Goal: Contribute content: Add original content to the website for others to see

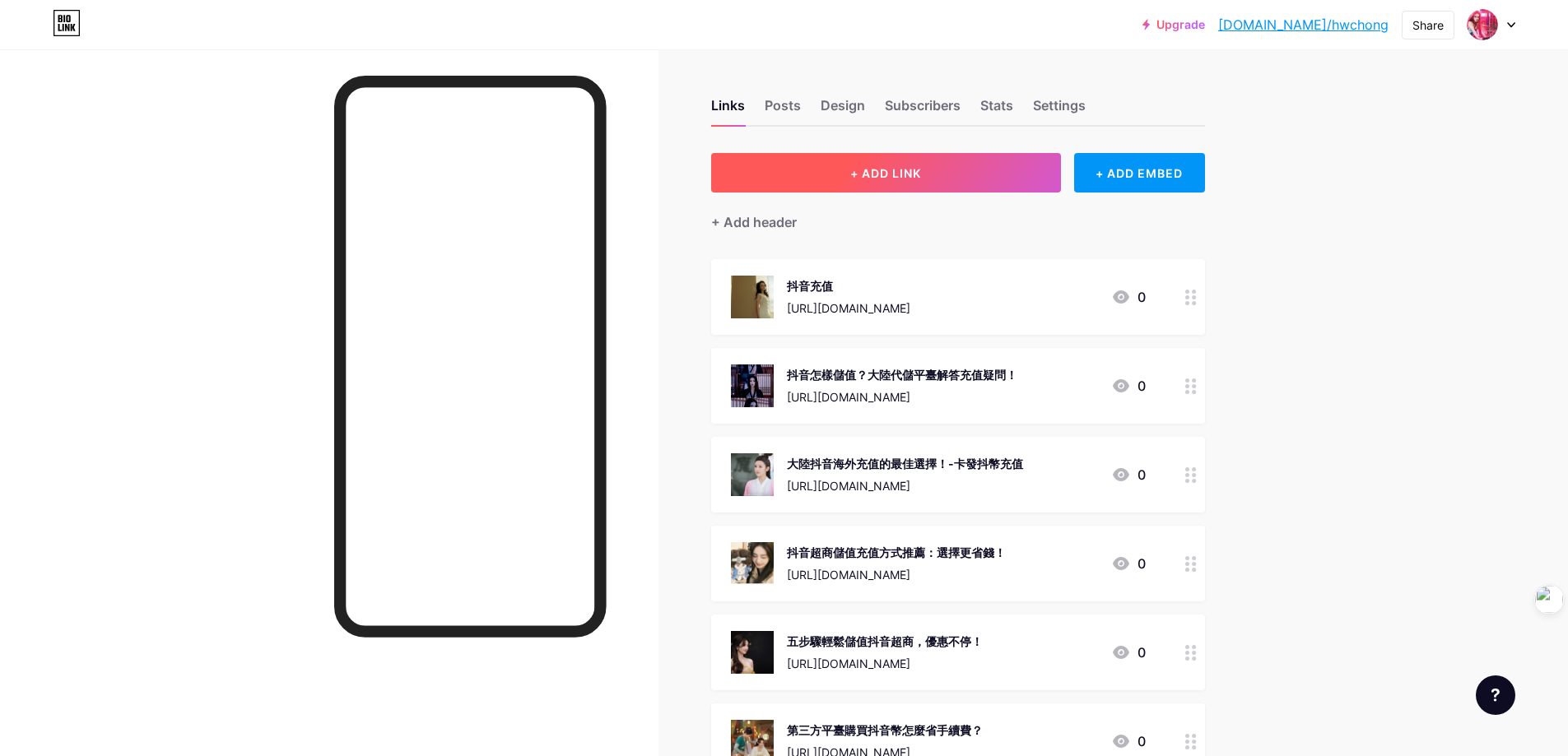
click at [937, 175] on button "+ ADD LINK" at bounding box center [885, 173] width 350 height 40
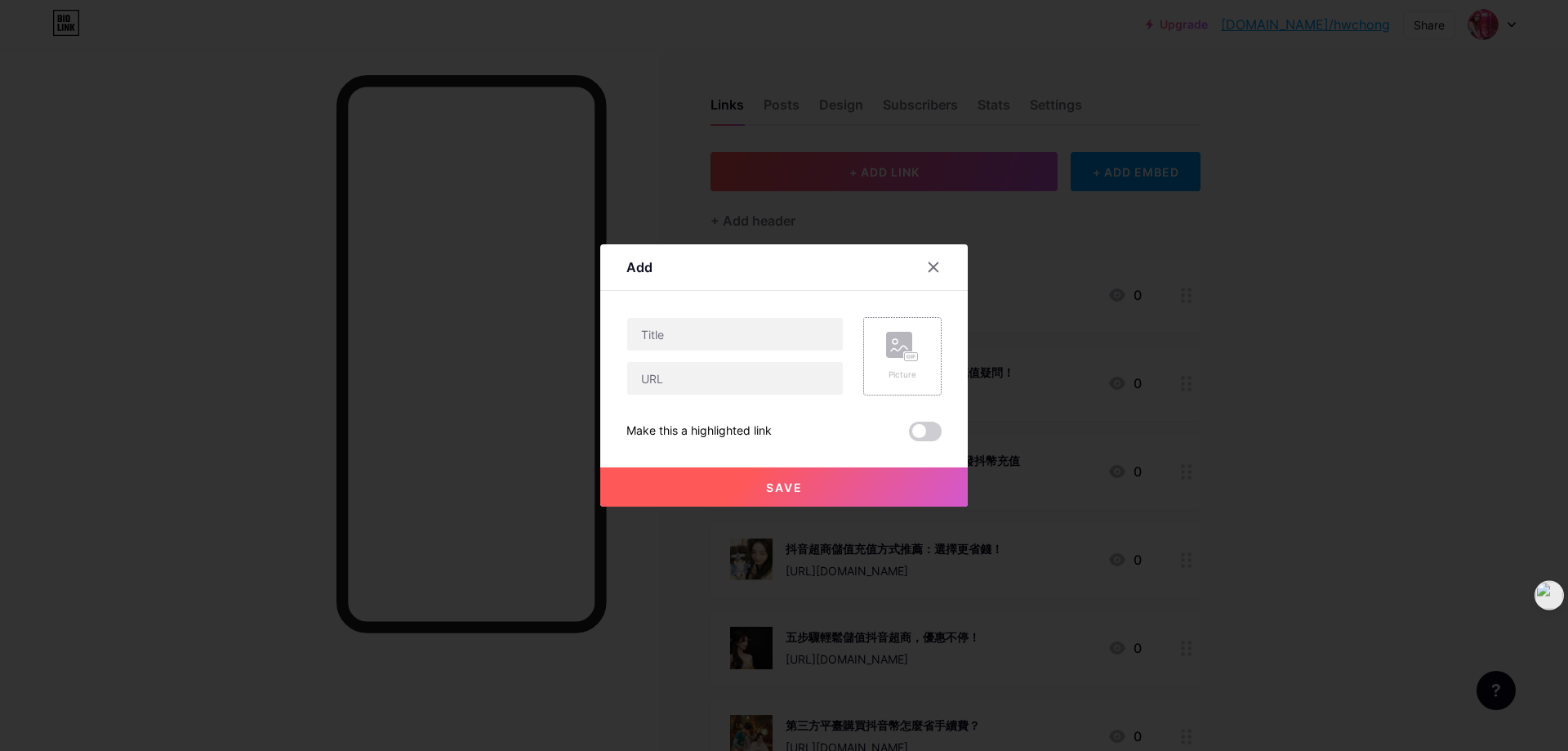
click at [909, 348] on rect at bounding box center [899, 345] width 26 height 26
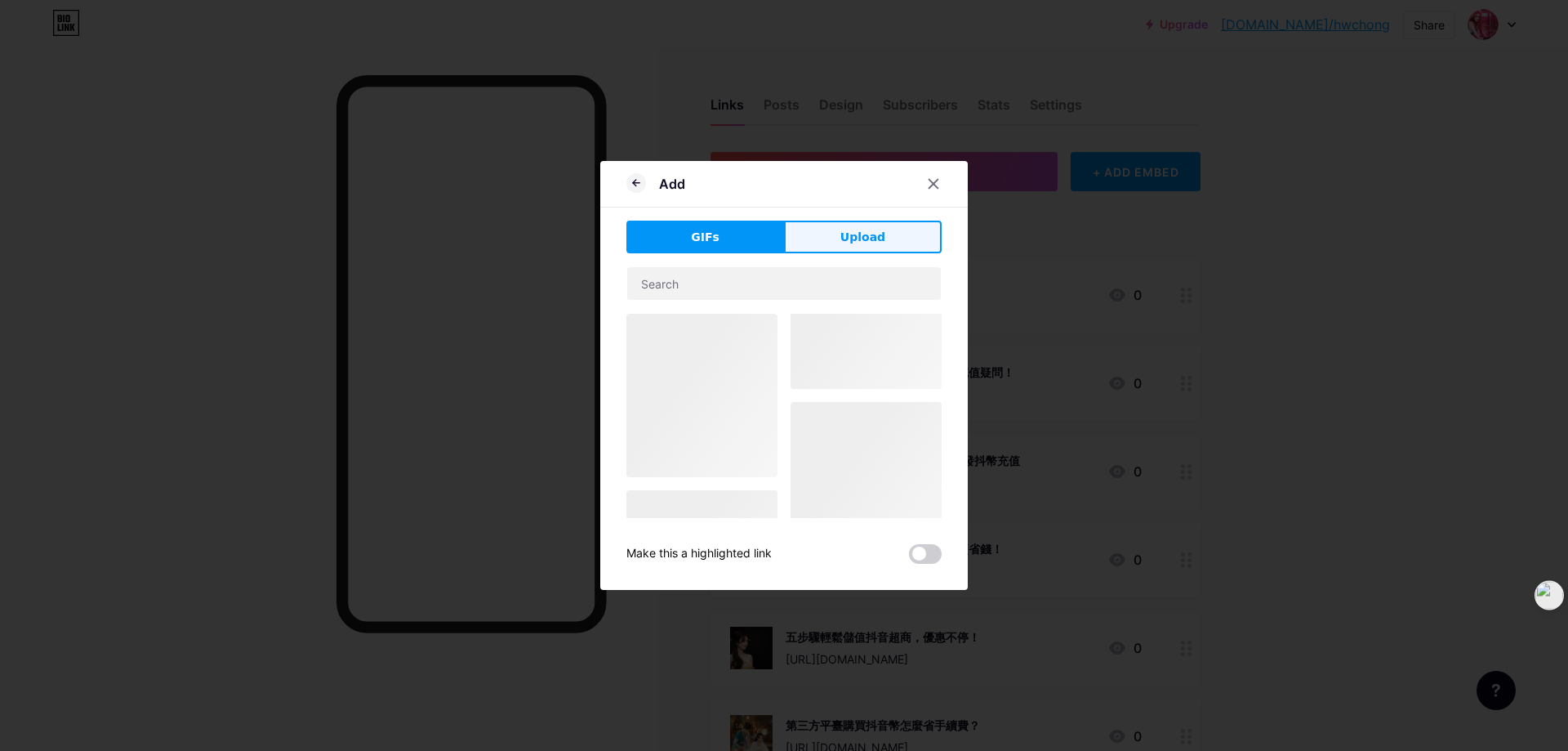
click at [853, 233] on span "Upload" at bounding box center [863, 237] width 45 height 17
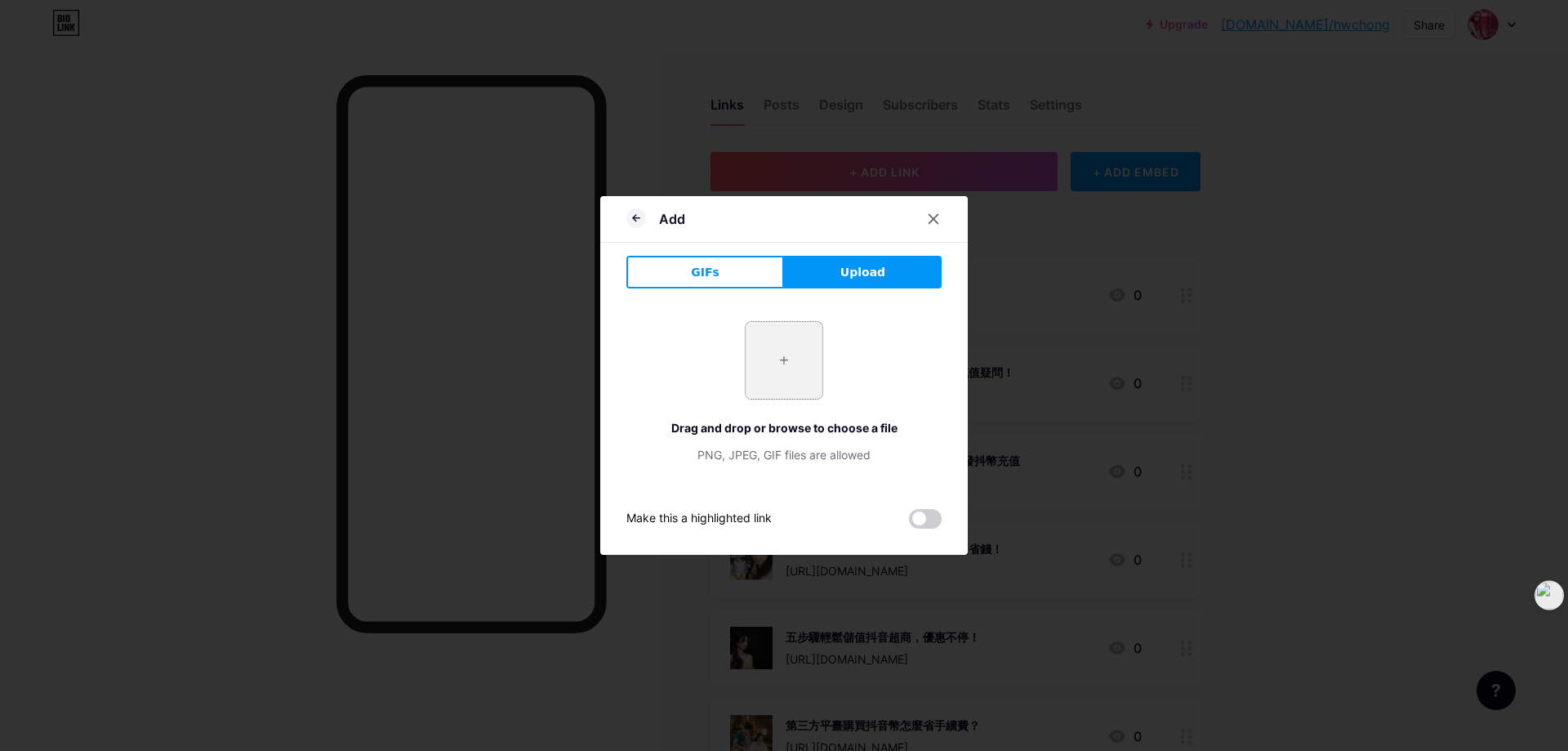
click at [782, 366] on input "file" at bounding box center [784, 360] width 77 height 77
type input "C:\fakepath\抖币充值.jpg"
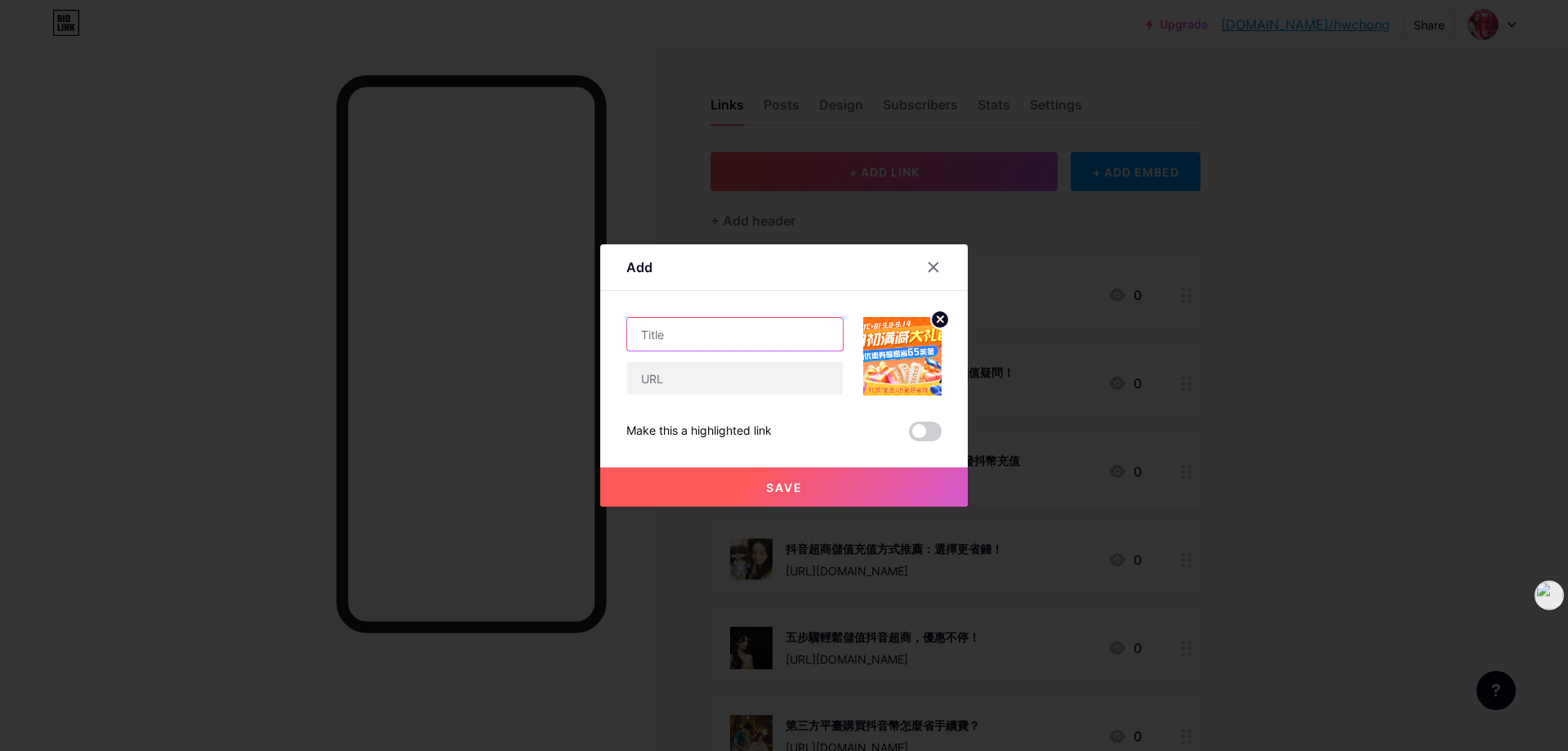
click at [685, 343] on input "text" at bounding box center [735, 334] width 216 height 33
paste input "抖音充值苹果内购替代方案：省下30%税换更多抖币"
type input "抖音充值苹果内购替代方案：省下30%税换更多抖币"
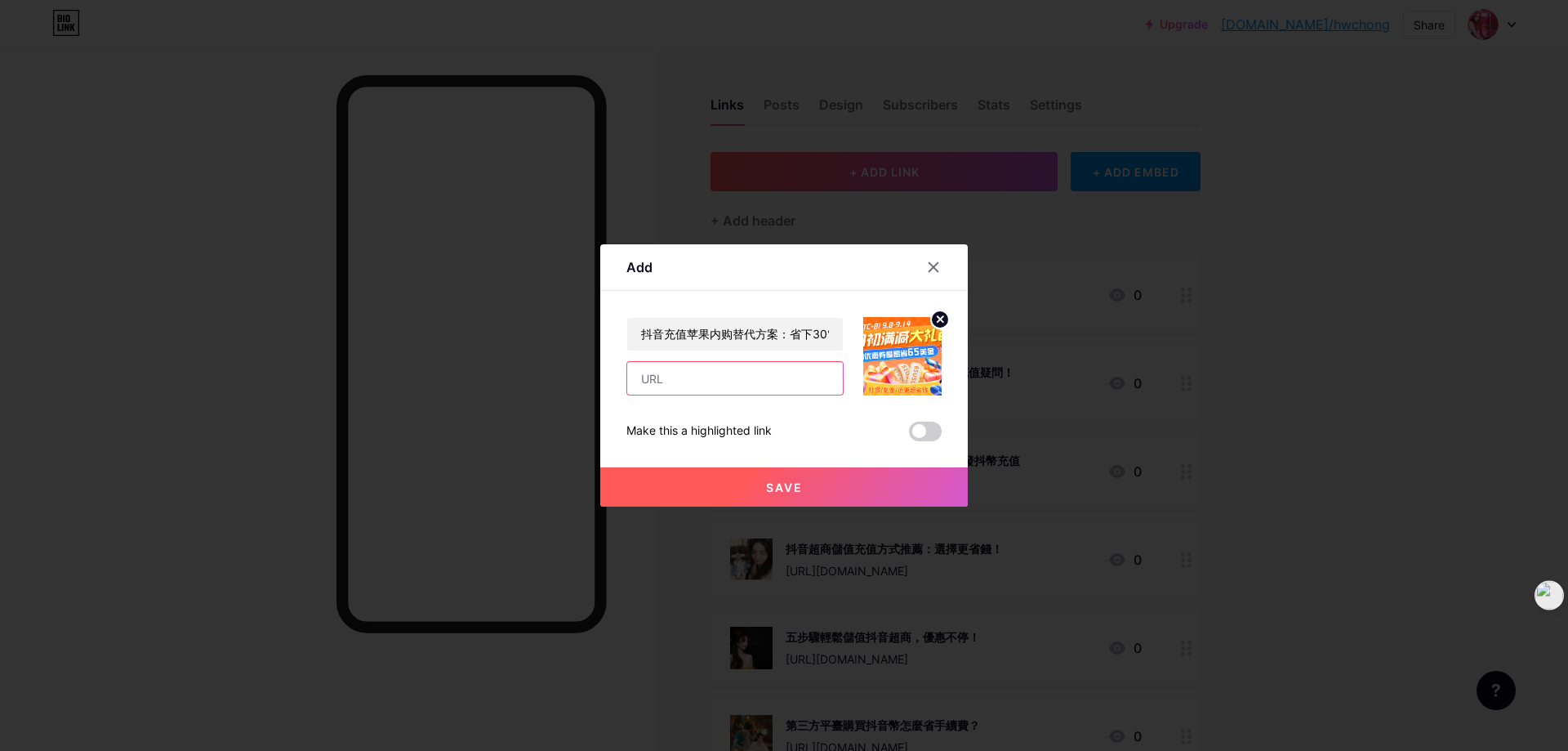
click at [676, 383] on input "text" at bounding box center [735, 378] width 216 height 33
paste input "[URL][DOMAIN_NAME]"
type input "[URL][DOMAIN_NAME]"
click at [741, 483] on button "Save" at bounding box center [783, 487] width 368 height 39
